Goal: Task Accomplishment & Management: Use online tool/utility

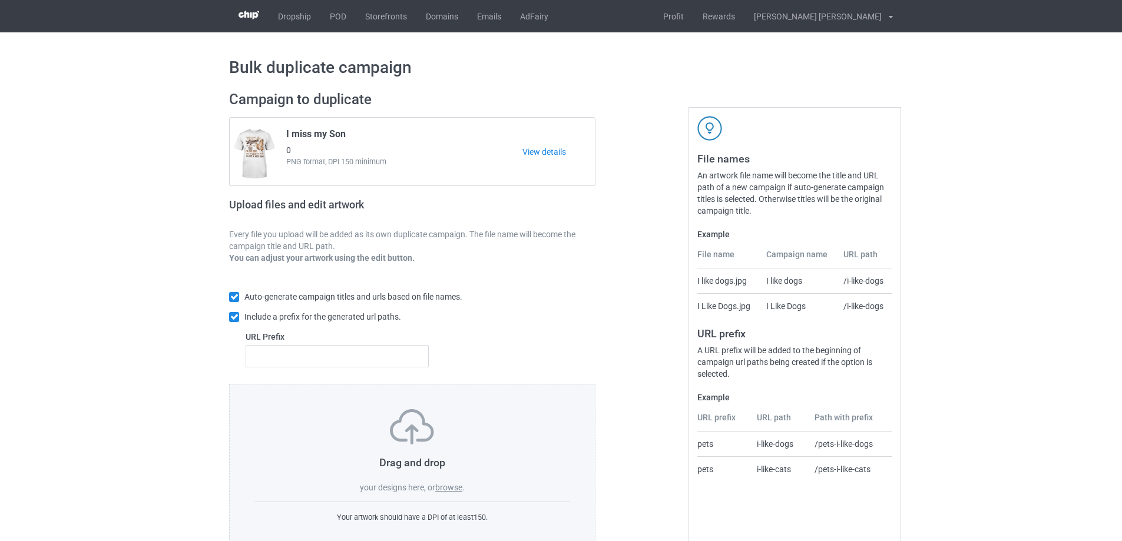
click at [456, 488] on label "browse" at bounding box center [448, 487] width 27 height 9
click at [0, 0] on input "browse" at bounding box center [0, 0] width 0 height 0
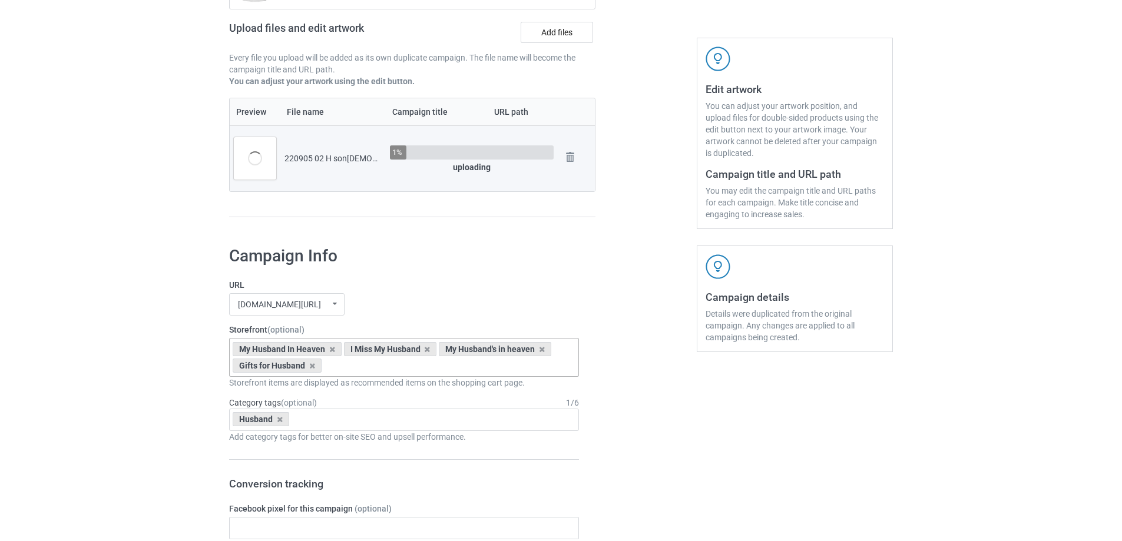
scroll to position [59, 0]
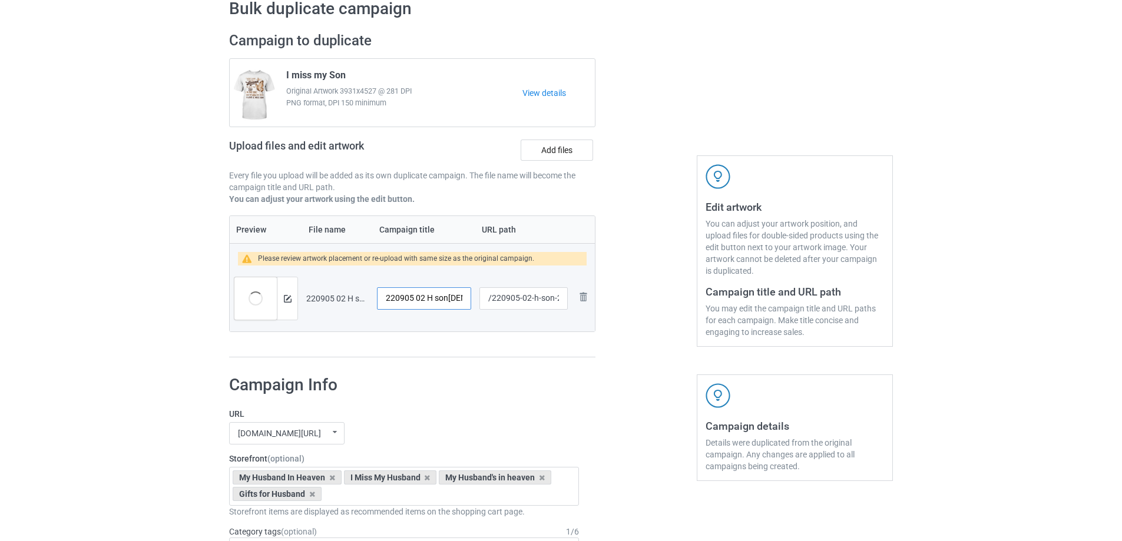
click at [432, 300] on input "220905 02 H son[DEMOGRAPHIC_DATA]" at bounding box center [424, 298] width 94 height 22
paste input "have two wonderful sons in heaven"
drag, startPoint x: 419, startPoint y: 300, endPoint x: 327, endPoint y: 300, distance: 91.3
click at [327, 300] on tr "Preview and edit artwork 220905 02 H son[DEMOGRAPHIC_DATA].png I have two wonde…" at bounding box center [412, 299] width 365 height 66
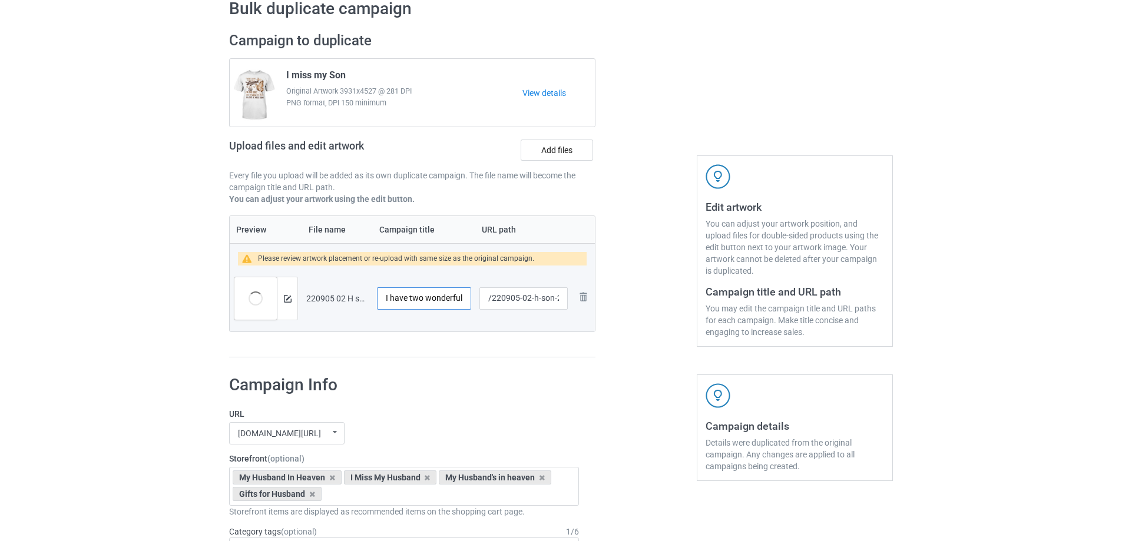
type input "I have two wonderful sons in heaven"
click at [533, 301] on input "/220905-02-h-son-2" at bounding box center [523, 298] width 88 height 22
drag, startPoint x: 529, startPoint y: 299, endPoint x: 564, endPoint y: 294, distance: 35.1
click at [564, 294] on input "/220905-02-h-son-2" at bounding box center [523, 298] width 88 height 22
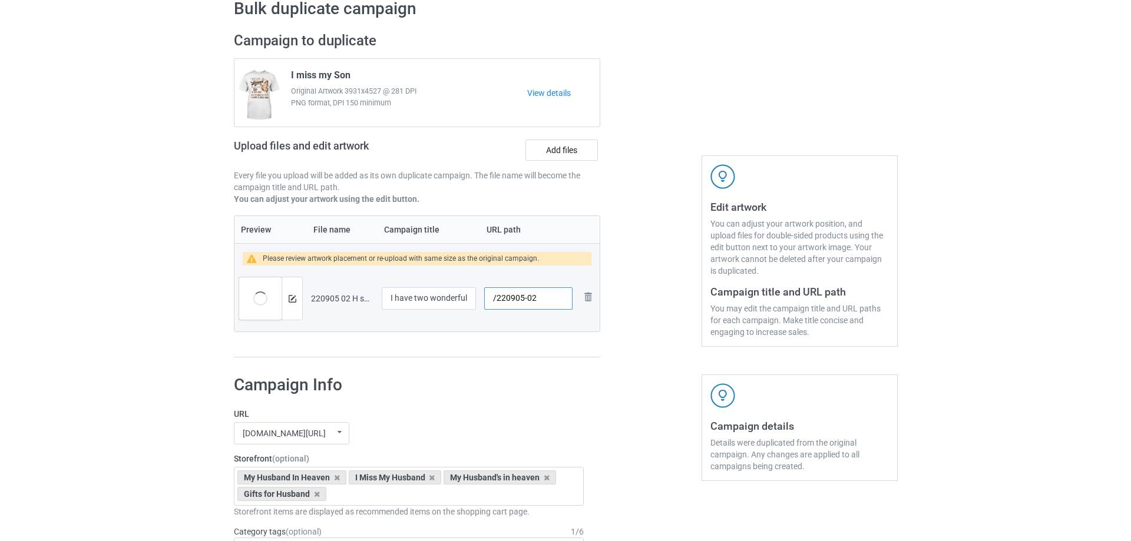
scroll to position [0, 0]
type input "/220905-02"
click at [286, 300] on img at bounding box center [288, 299] width 8 height 8
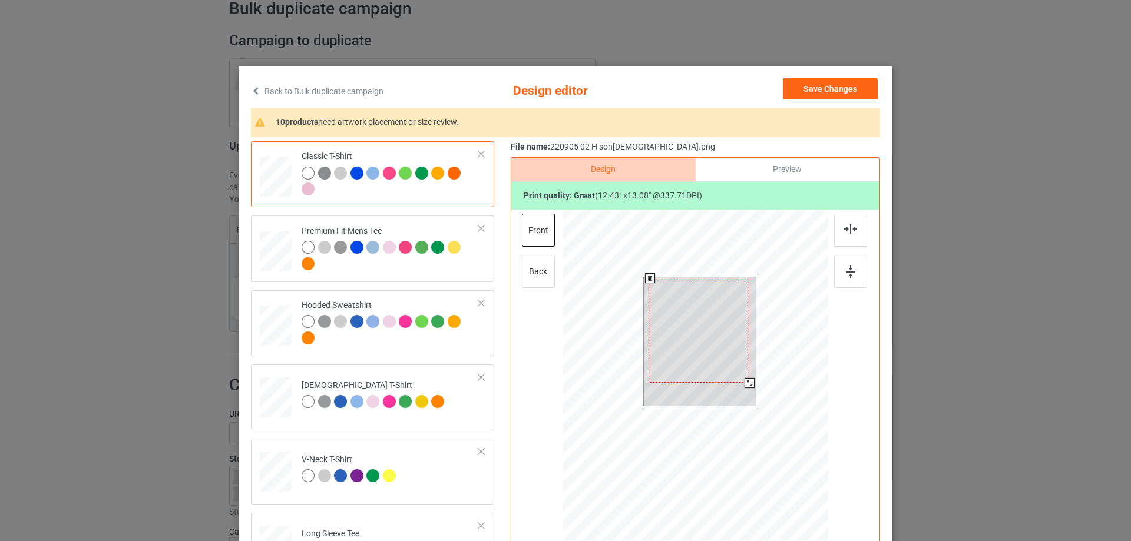
click at [704, 353] on div at bounding box center [700, 330] width 100 height 105
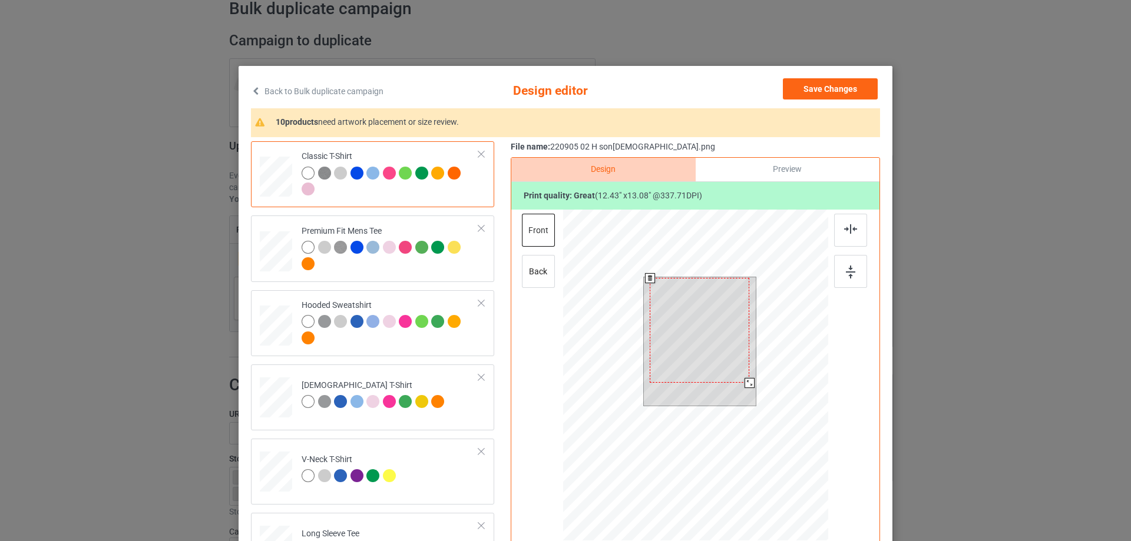
click at [704, 353] on div at bounding box center [700, 330] width 100 height 105
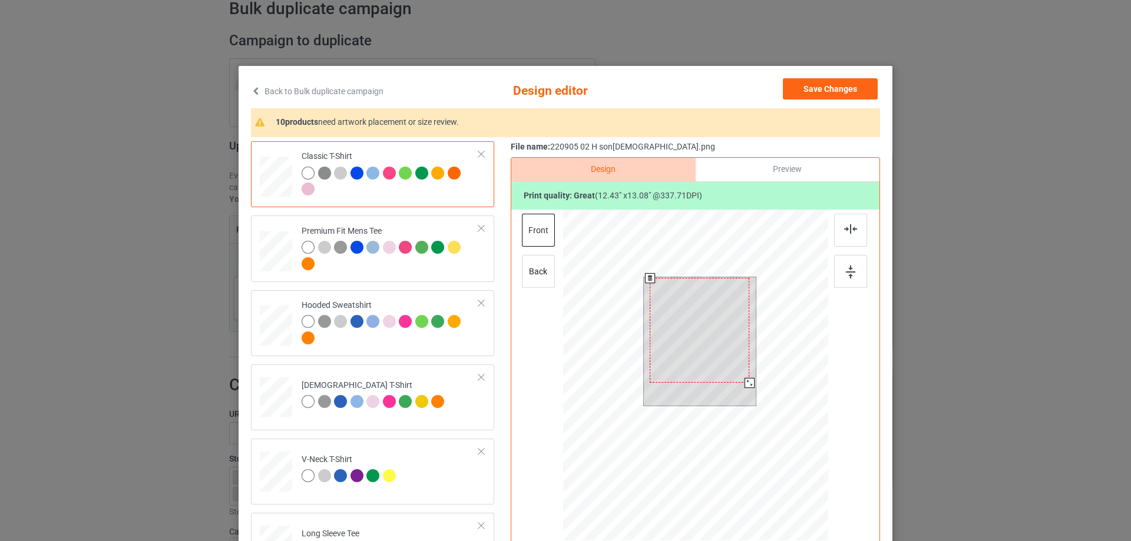
click at [704, 353] on div at bounding box center [700, 330] width 100 height 105
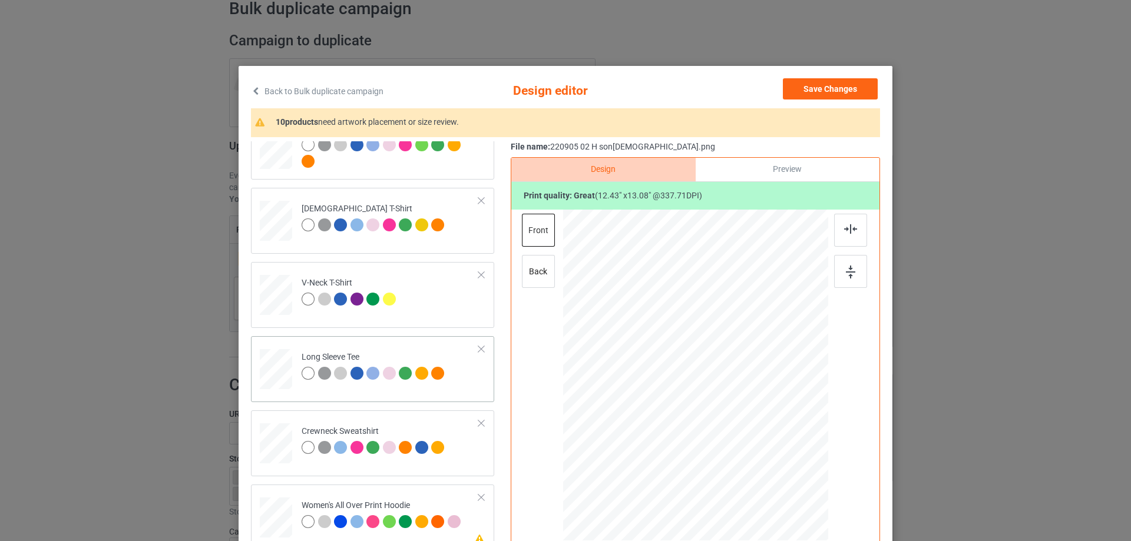
scroll to position [353, 0]
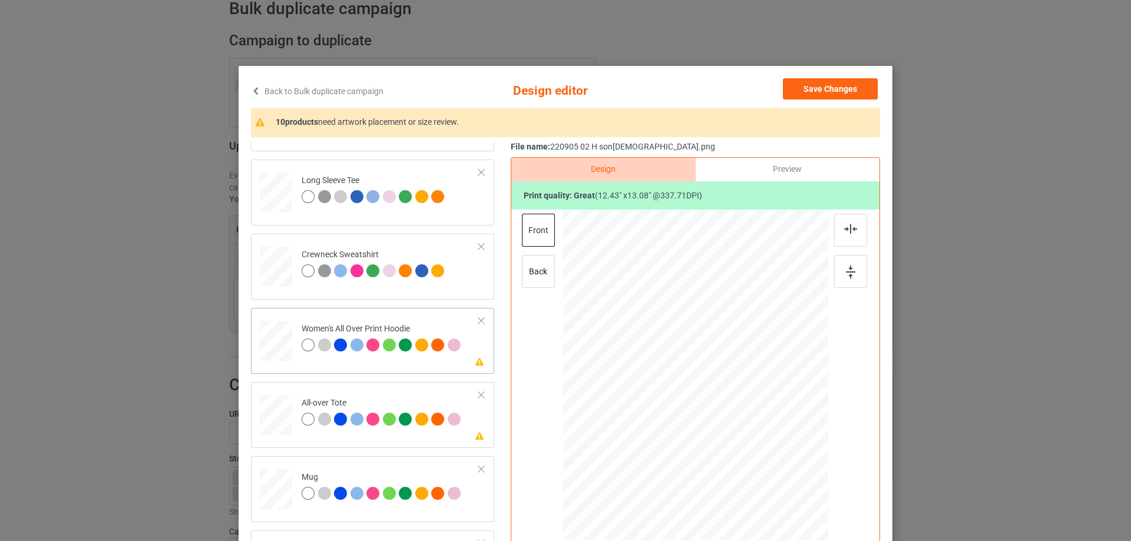
click at [277, 339] on div at bounding box center [276, 341] width 32 height 37
drag, startPoint x: 770, startPoint y: 463, endPoint x: 743, endPoint y: 416, distance: 54.6
click at [743, 416] on div at bounding box center [695, 376] width 265 height 300
drag, startPoint x: 719, startPoint y: 410, endPoint x: 721, endPoint y: 365, distance: 45.4
click at [721, 365] on div at bounding box center [698, 330] width 88 height 92
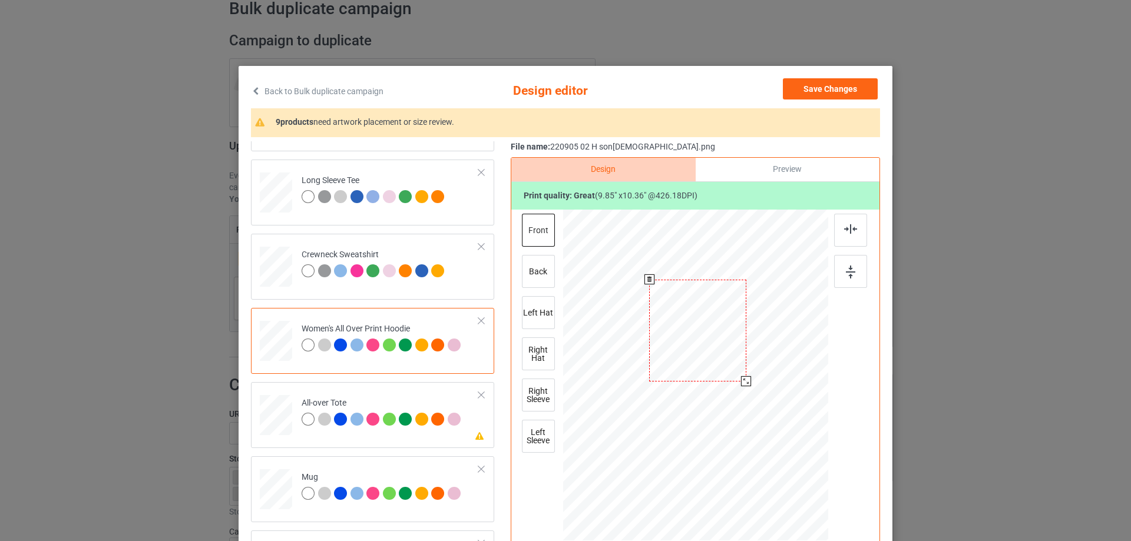
drag, startPoint x: 740, startPoint y: 377, endPoint x: 743, endPoint y: 384, distance: 7.4
click at [743, 384] on div at bounding box center [746, 381] width 10 height 10
click at [718, 361] on div at bounding box center [696, 334] width 97 height 102
click at [271, 194] on div at bounding box center [277, 190] width 12 height 14
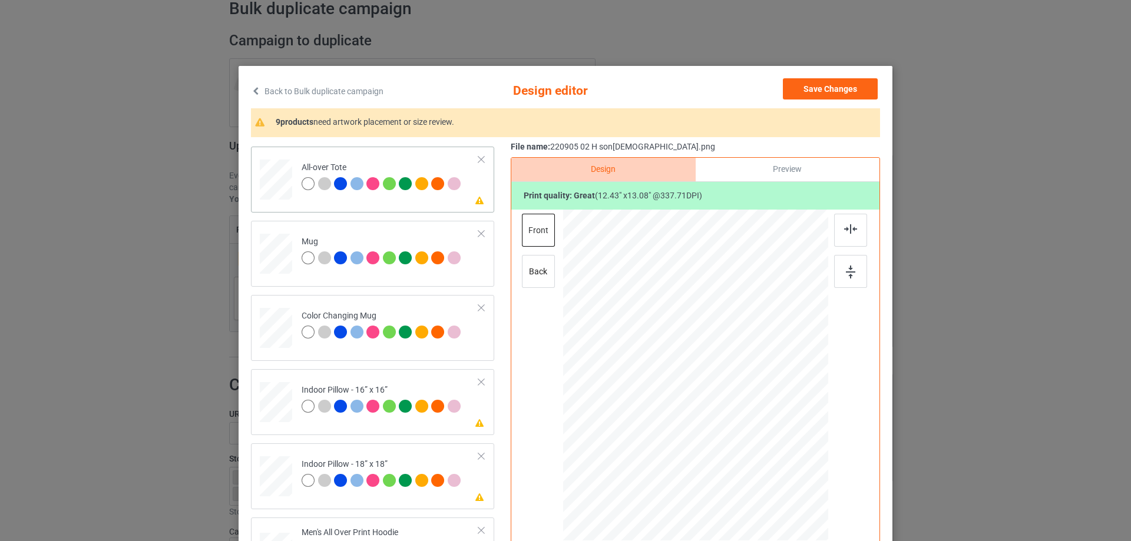
scroll to position [530, 0]
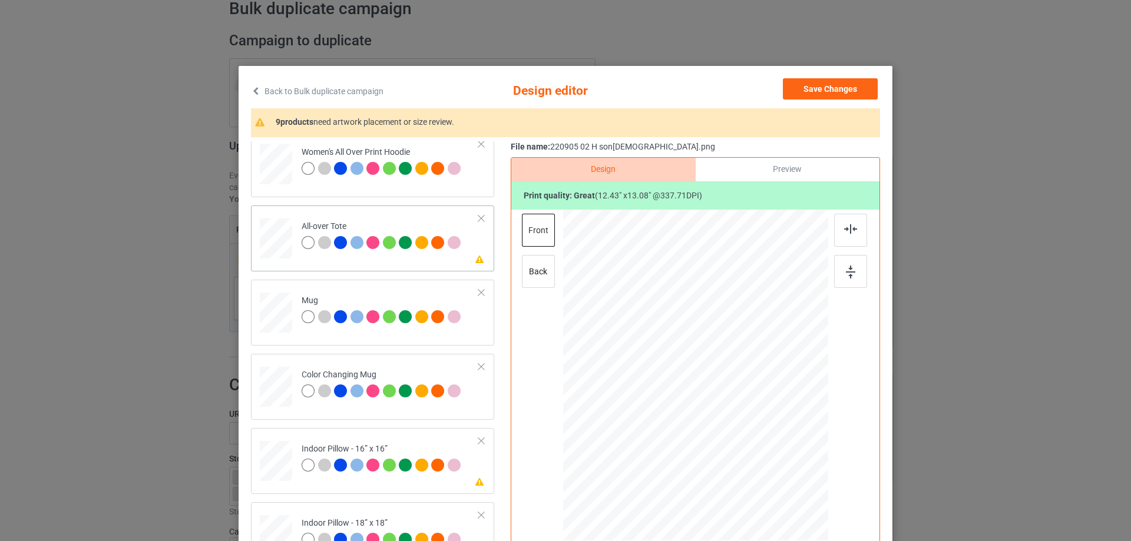
click at [277, 244] on div at bounding box center [276, 239] width 32 height 32
drag, startPoint x: 771, startPoint y: 459, endPoint x: 781, endPoint y: 480, distance: 23.2
click at [785, 480] on div at bounding box center [790, 475] width 10 height 10
click at [270, 317] on div at bounding box center [276, 313] width 32 height 14
click at [811, 426] on div at bounding box center [816, 425] width 10 height 10
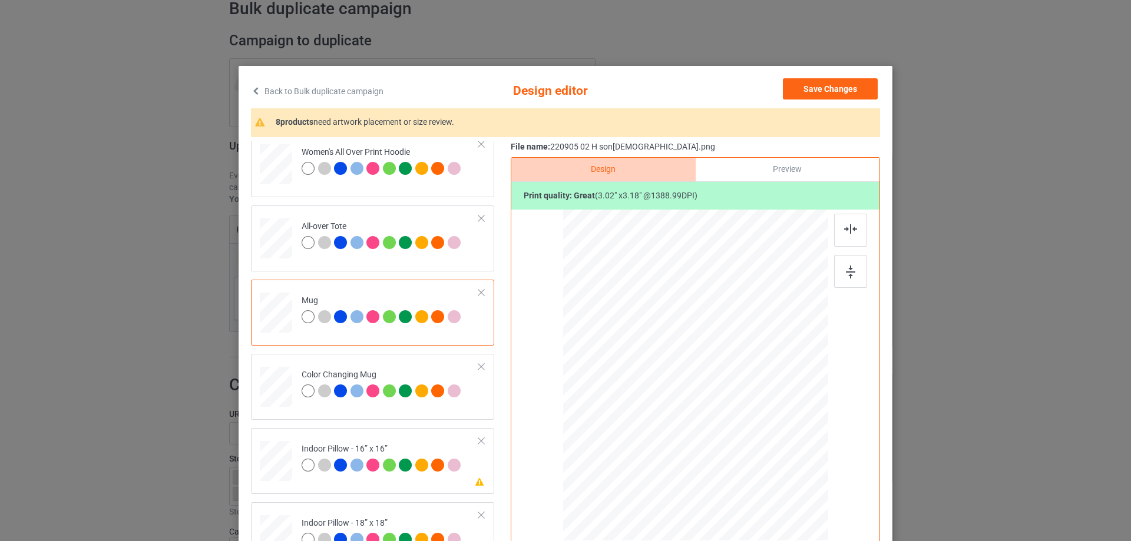
scroll to position [589, 0]
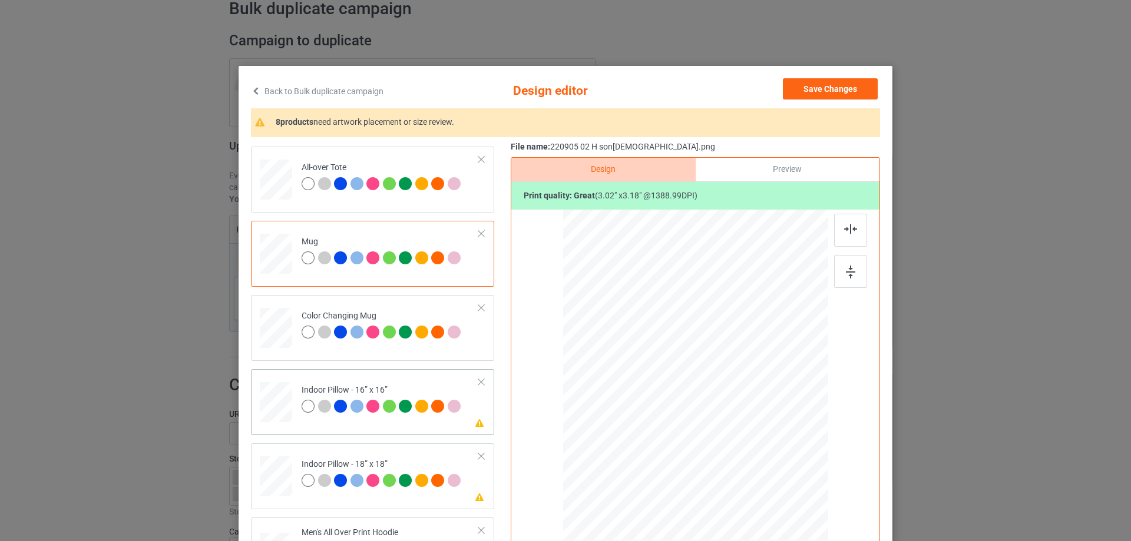
click at [279, 401] on div at bounding box center [276, 402] width 32 height 32
drag, startPoint x: 774, startPoint y: 461, endPoint x: 780, endPoint y: 465, distance: 7.5
click at [780, 465] on div at bounding box center [779, 464] width 10 height 10
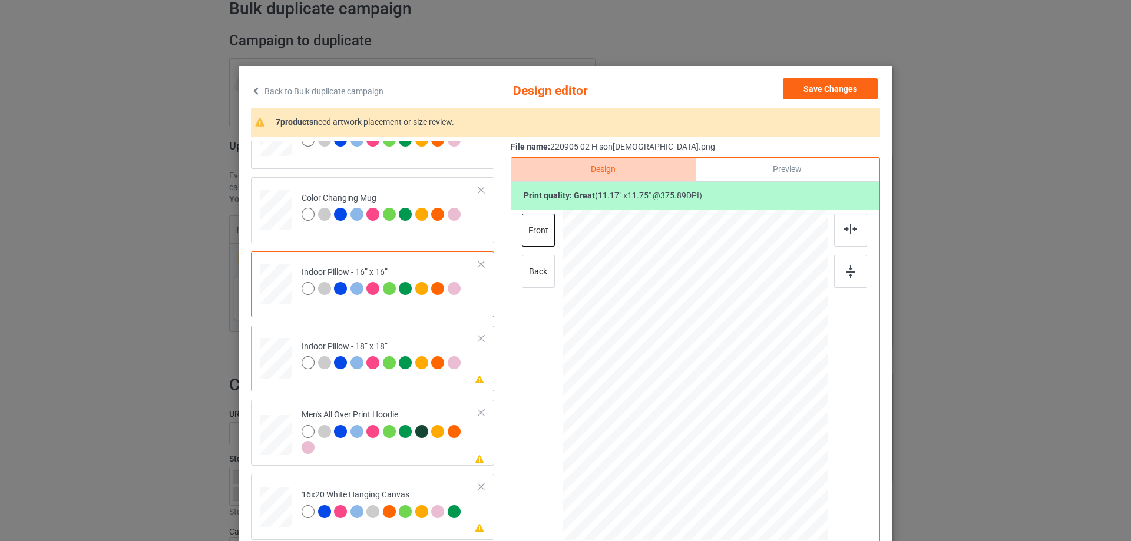
click at [283, 362] on div at bounding box center [276, 359] width 32 height 32
drag, startPoint x: 772, startPoint y: 460, endPoint x: 778, endPoint y: 465, distance: 7.9
click at [778, 465] on div at bounding box center [780, 464] width 10 height 10
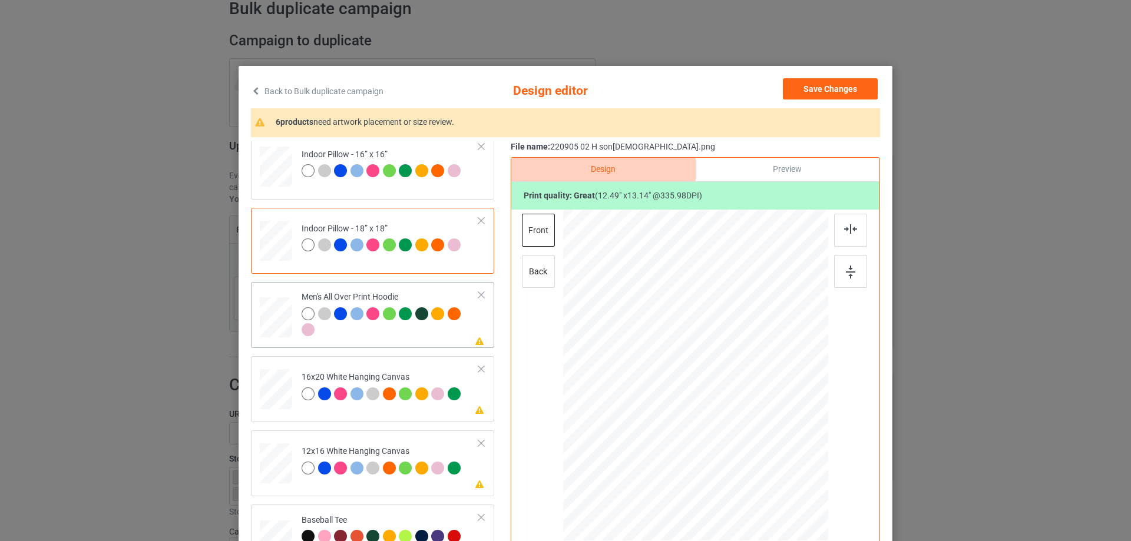
click at [264, 320] on div at bounding box center [276, 318] width 32 height 34
drag, startPoint x: 771, startPoint y: 459, endPoint x: 748, endPoint y: 423, distance: 43.0
click at [748, 423] on div at bounding box center [695, 375] width 265 height 282
drag, startPoint x: 728, startPoint y: 413, endPoint x: 730, endPoint y: 380, distance: 33.1
click at [730, 380] on div at bounding box center [697, 342] width 101 height 107
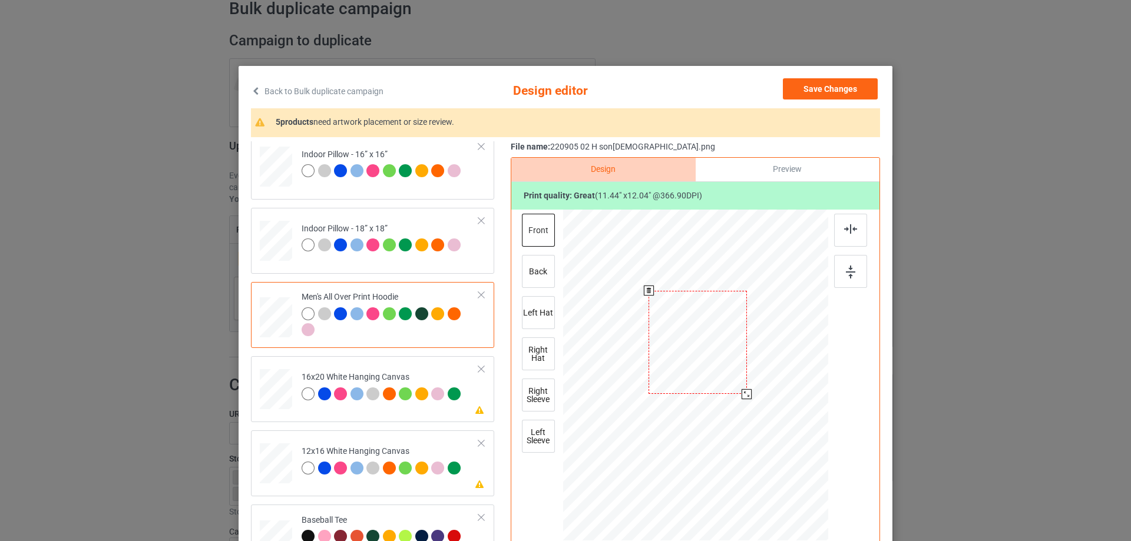
click at [743, 396] on div at bounding box center [746, 394] width 10 height 10
click at [730, 377] on div at bounding box center [696, 341] width 98 height 103
click at [846, 228] on img at bounding box center [850, 228] width 13 height 9
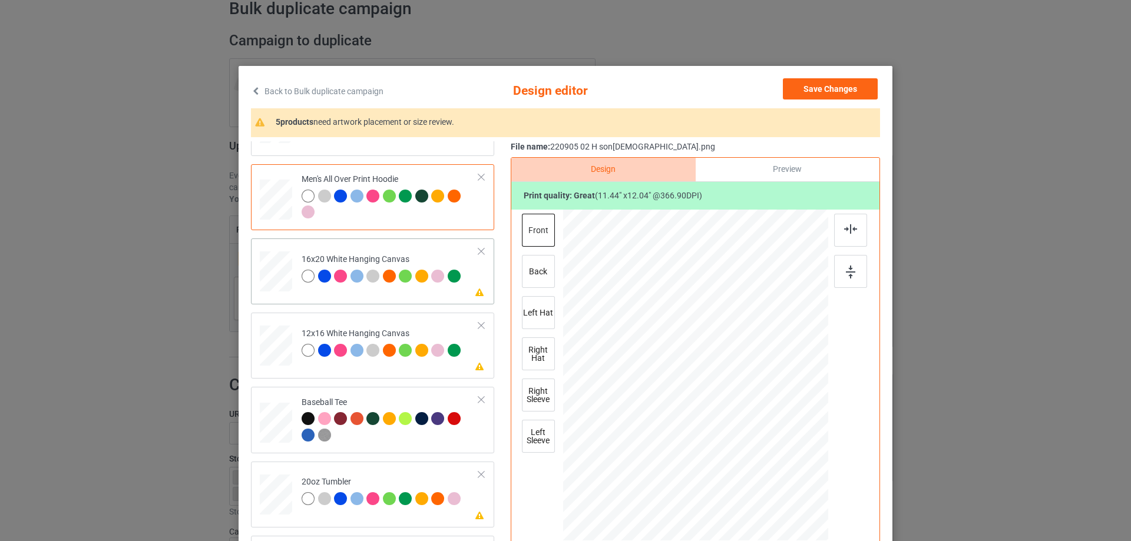
click at [276, 272] on div at bounding box center [276, 271] width 32 height 41
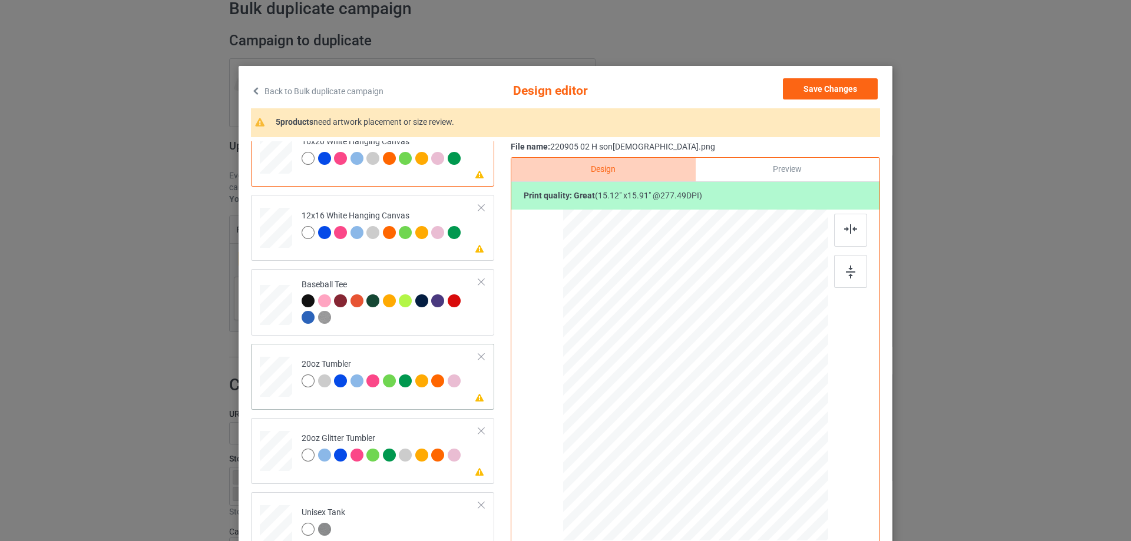
click at [282, 377] on div at bounding box center [275, 376] width 31 height 19
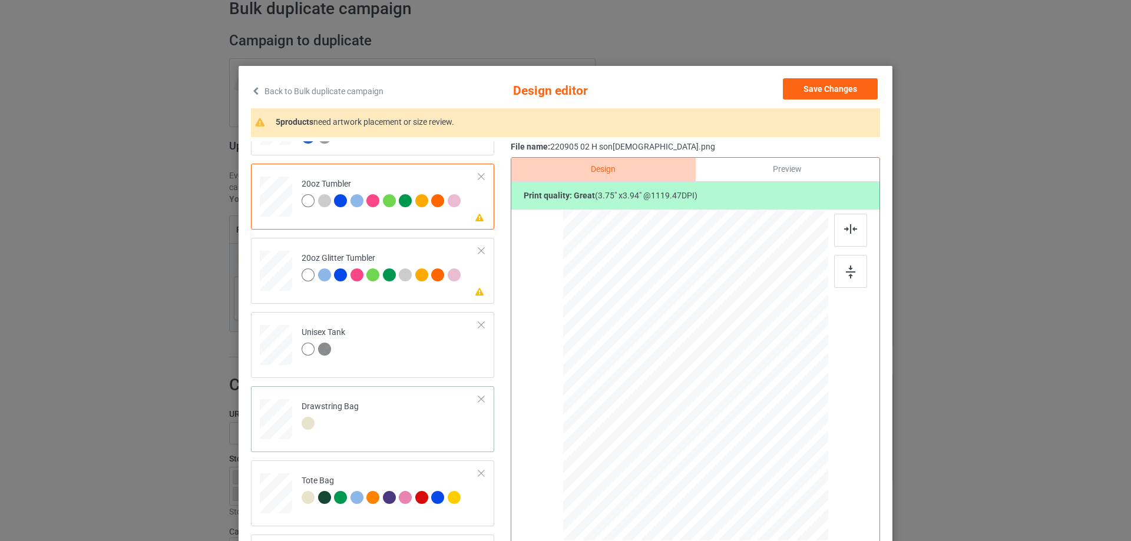
scroll to position [118, 0]
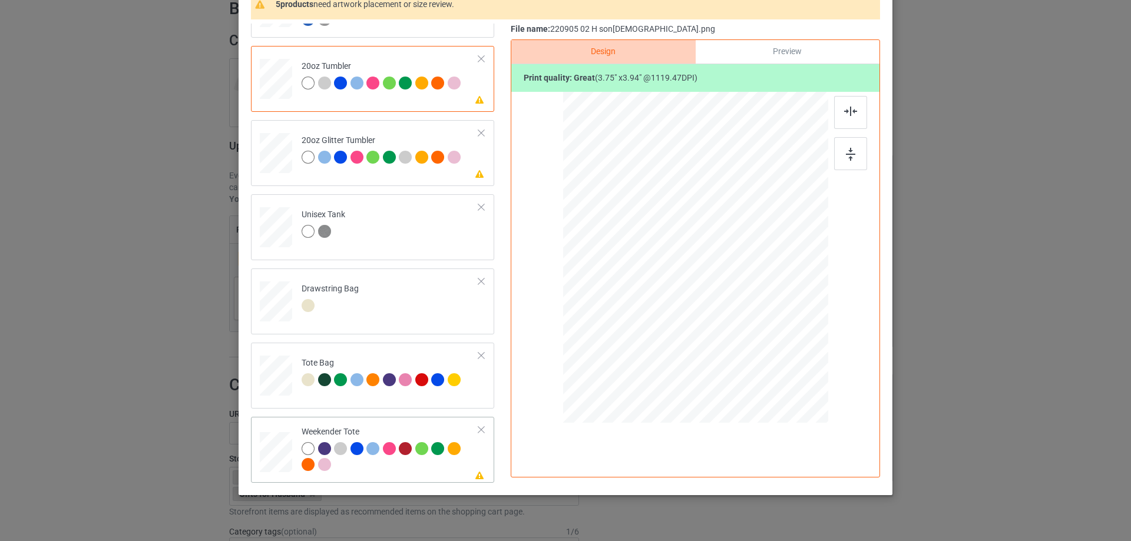
click at [281, 455] on div at bounding box center [276, 452] width 32 height 21
drag, startPoint x: 769, startPoint y: 342, endPoint x: 725, endPoint y: 303, distance: 58.8
click at [751, 310] on div at bounding box center [751, 315] width 10 height 10
drag, startPoint x: 725, startPoint y: 303, endPoint x: 724, endPoint y: 296, distance: 7.7
click at [724, 296] on div at bounding box center [695, 250] width 110 height 115
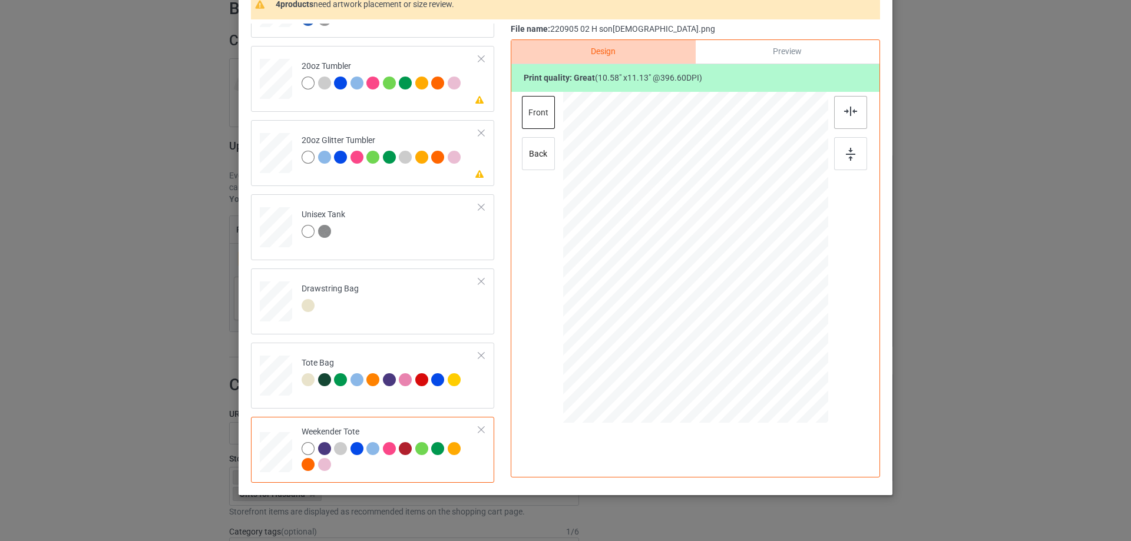
click at [849, 116] on img at bounding box center [850, 111] width 13 height 9
click at [279, 380] on div at bounding box center [276, 382] width 15 height 18
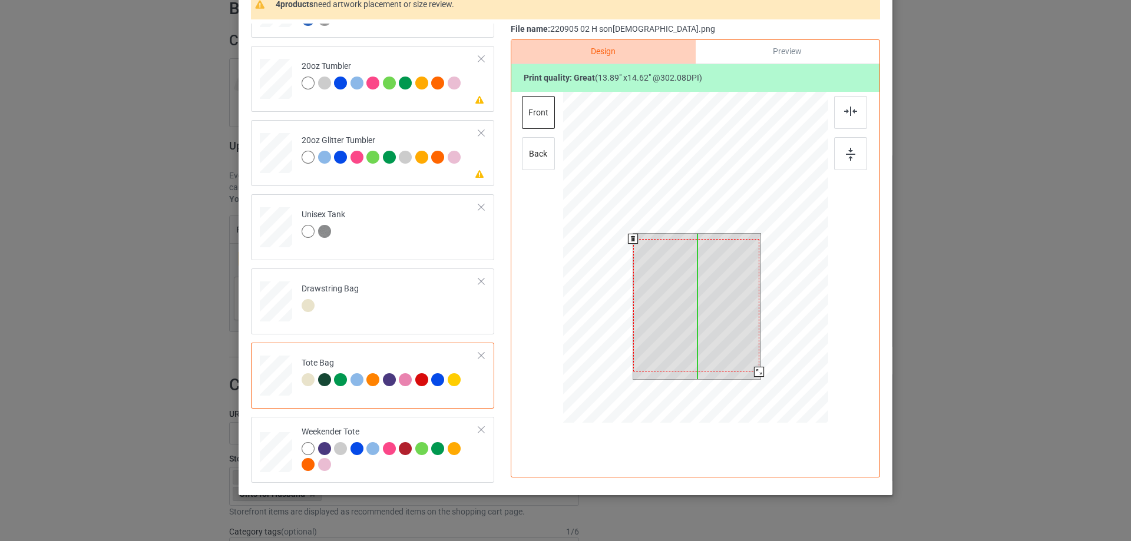
click at [706, 304] on div at bounding box center [696, 305] width 126 height 133
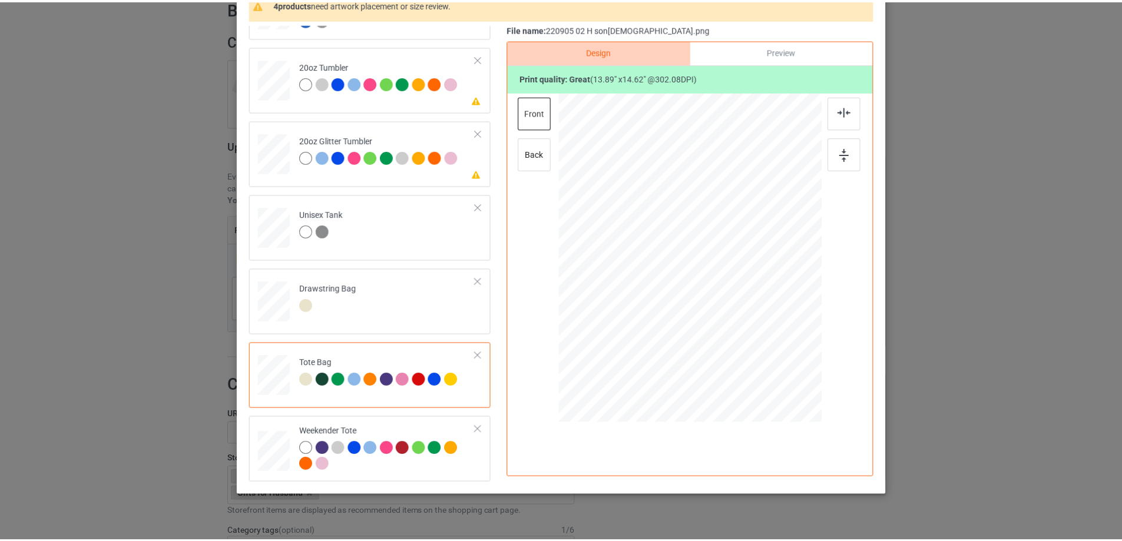
scroll to position [0, 0]
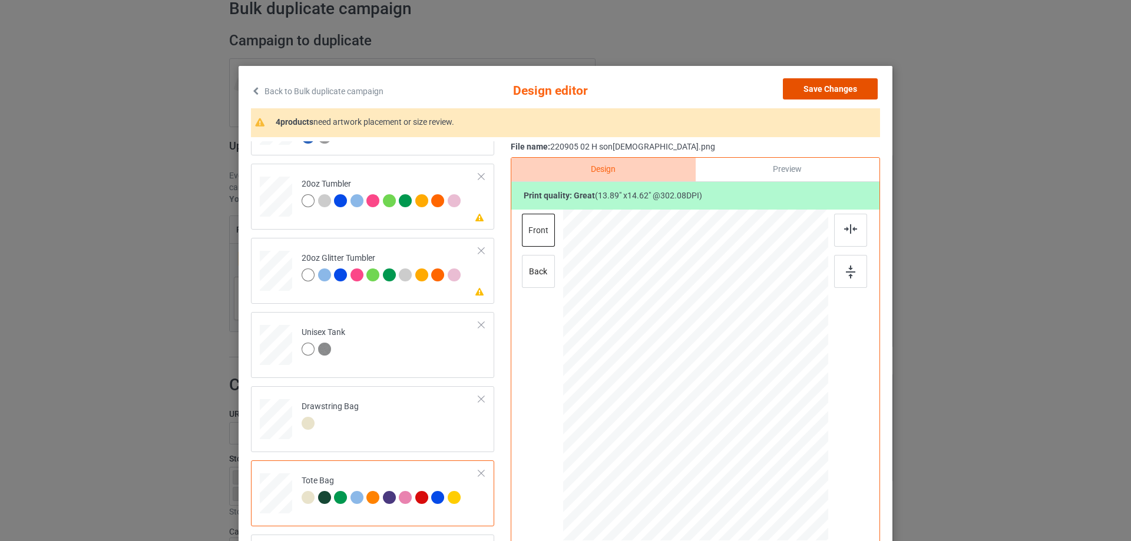
click at [834, 91] on button "Save Changes" at bounding box center [830, 88] width 95 height 21
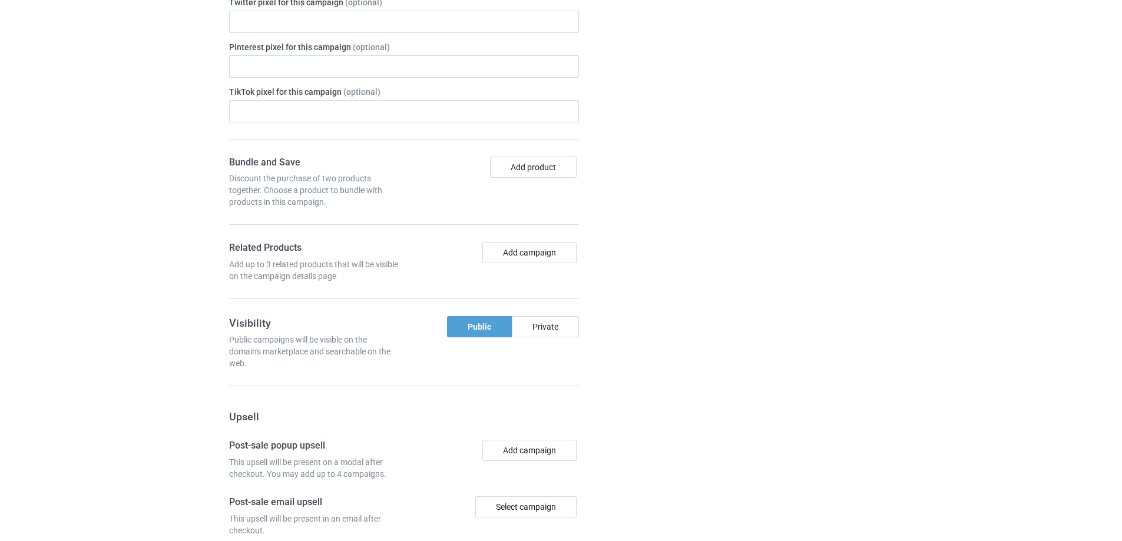
scroll to position [998, 0]
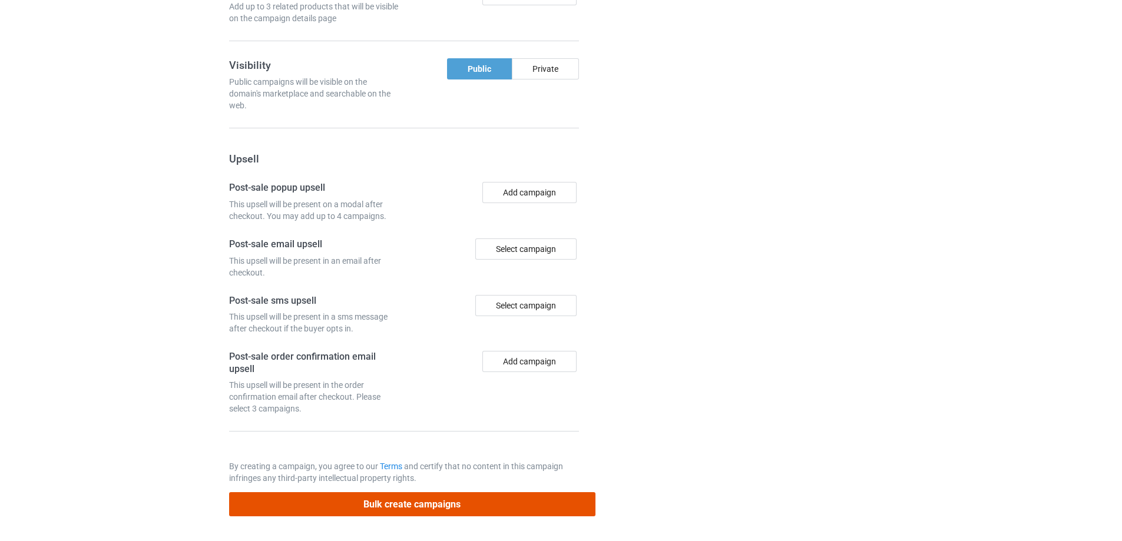
click at [443, 504] on button "Bulk create campaigns" at bounding box center [412, 504] width 366 height 24
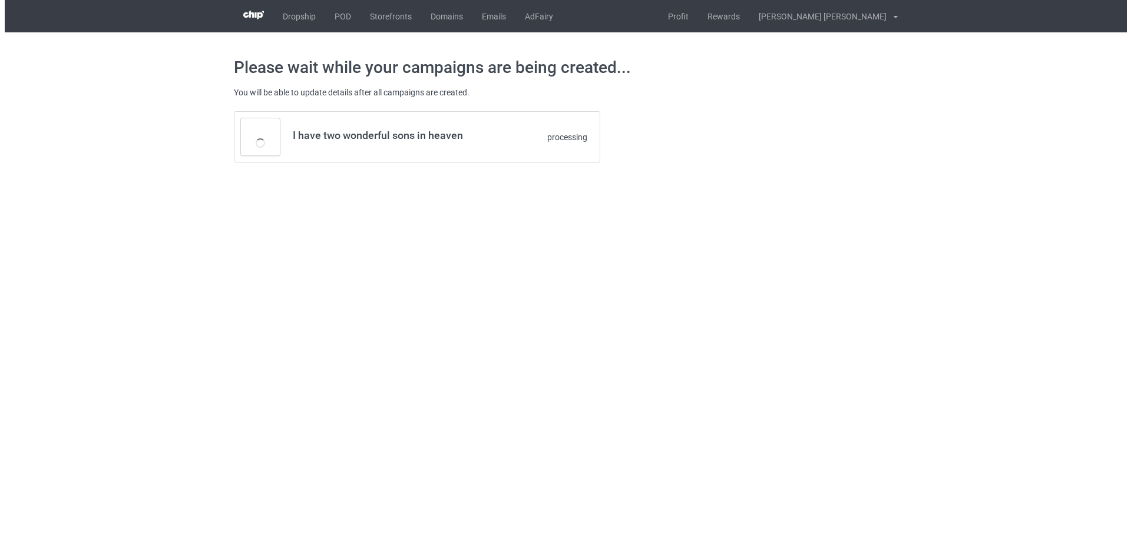
scroll to position [0, 0]
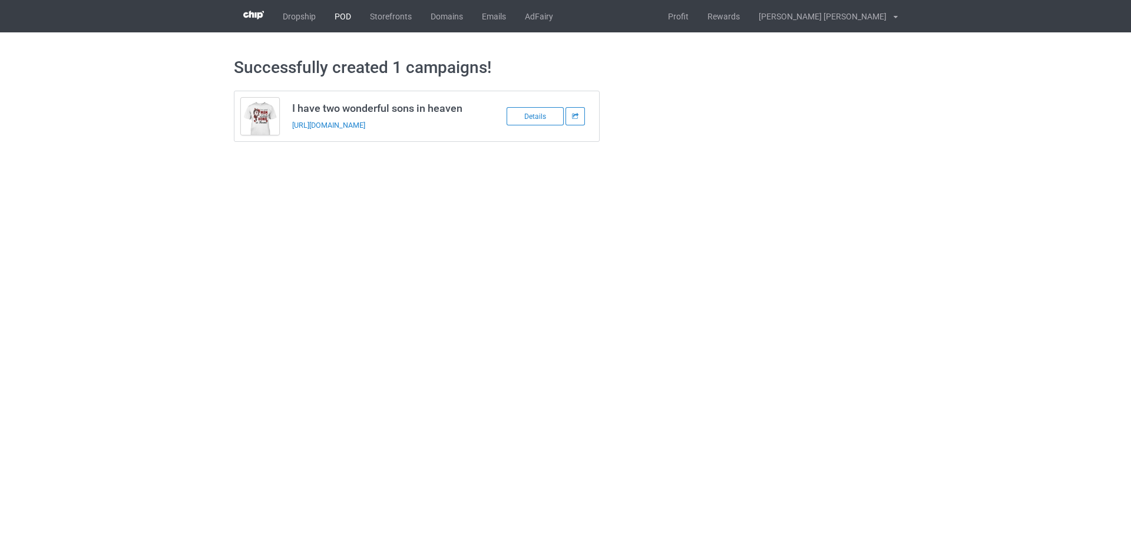
click at [340, 15] on link "POD" at bounding box center [342, 16] width 35 height 32
